Goal: Find specific page/section: Find specific page/section

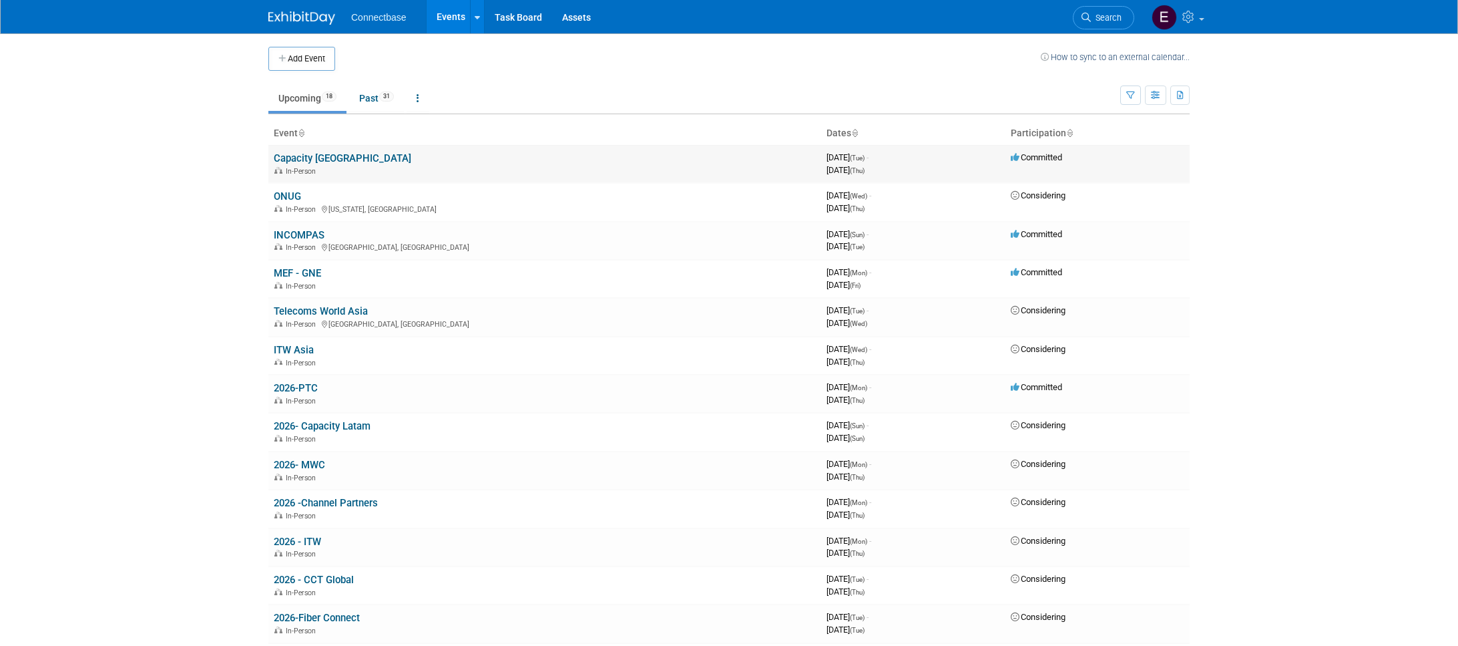
click at [311, 158] on link "Capacity [GEOGRAPHIC_DATA]" at bounding box center [343, 158] width 138 height 12
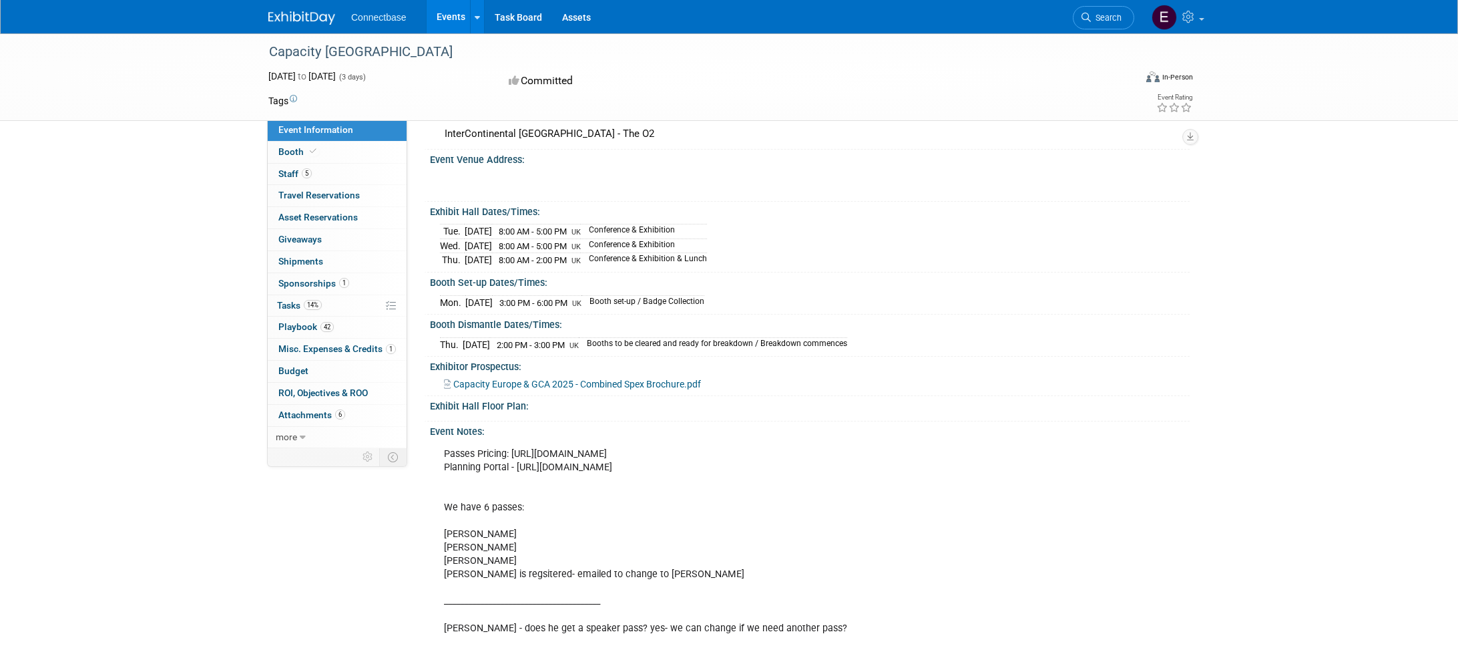
scroll to position [67, 0]
click at [297, 326] on span "Playbook 42" at bounding box center [305, 326] width 55 height 11
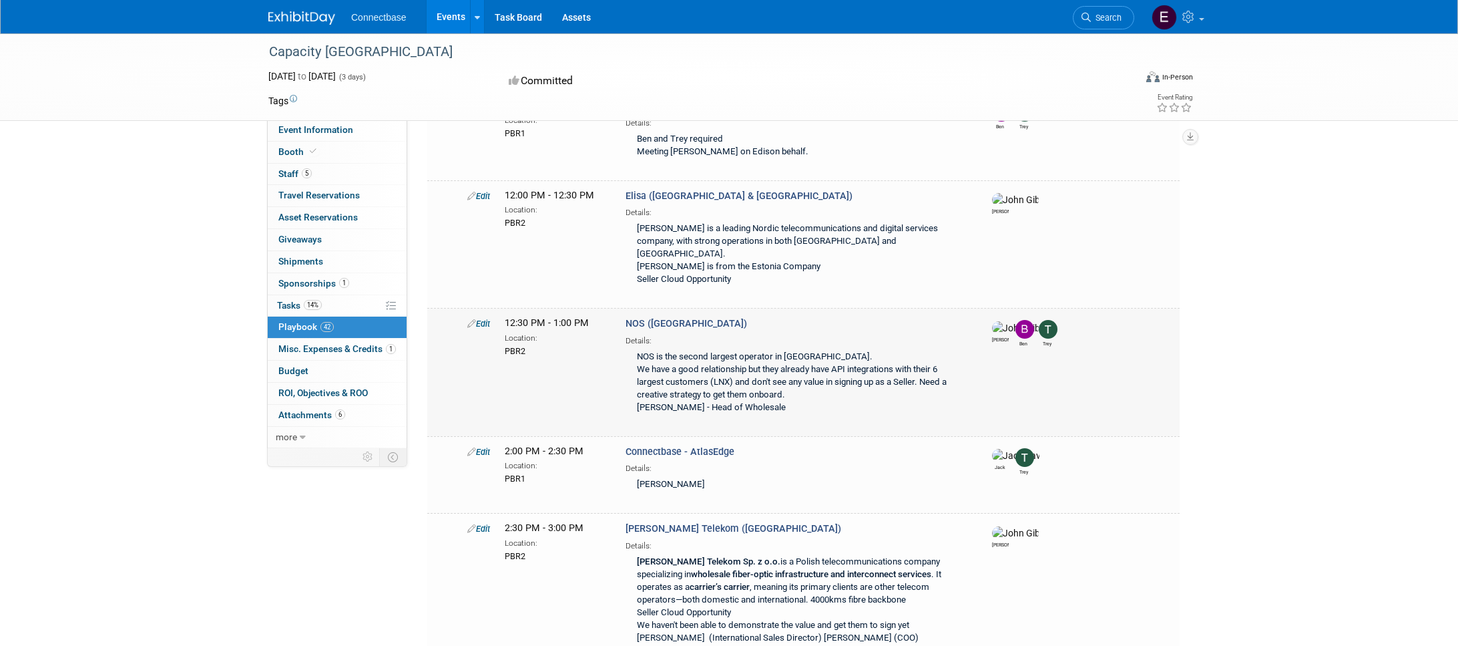
scroll to position [3671, 0]
